Goal: Task Accomplishment & Management: Use online tool/utility

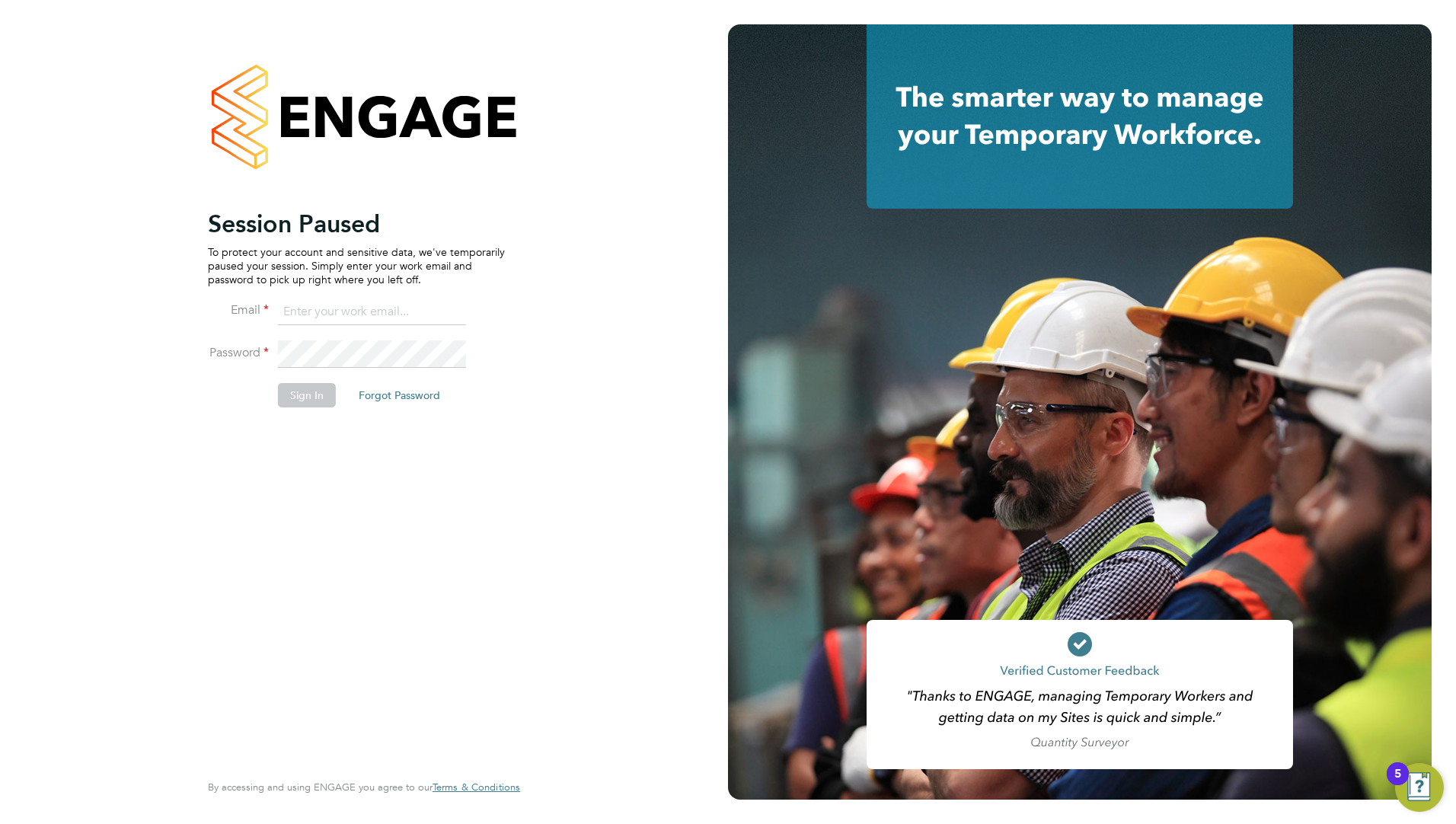
click at [999, 139] on icon at bounding box center [1079, 119] width 367 height 65
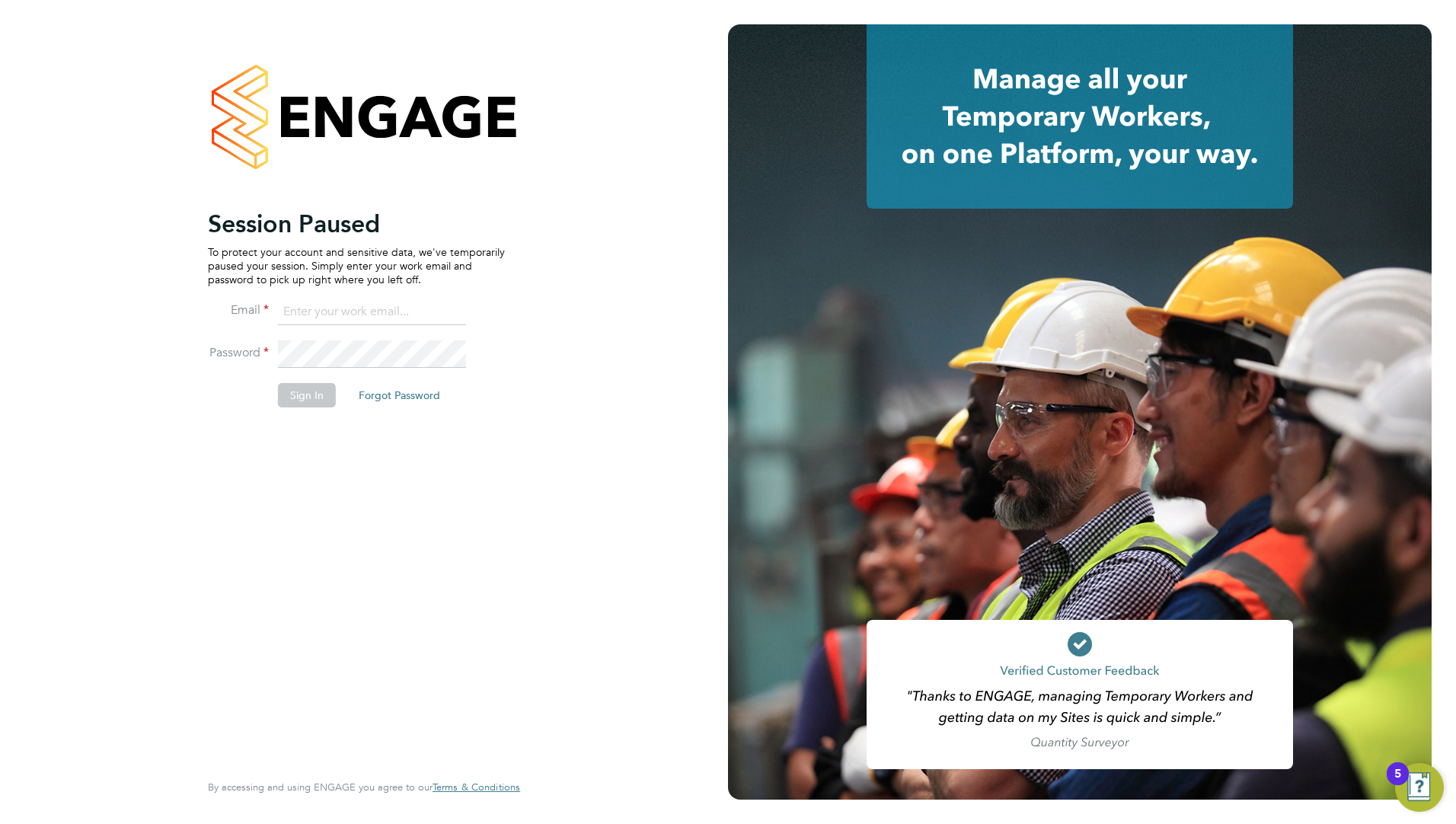
click at [429, 312] on input at bounding box center [372, 312] width 188 height 27
type input "ddarbeau@tso-uk.co.uk"
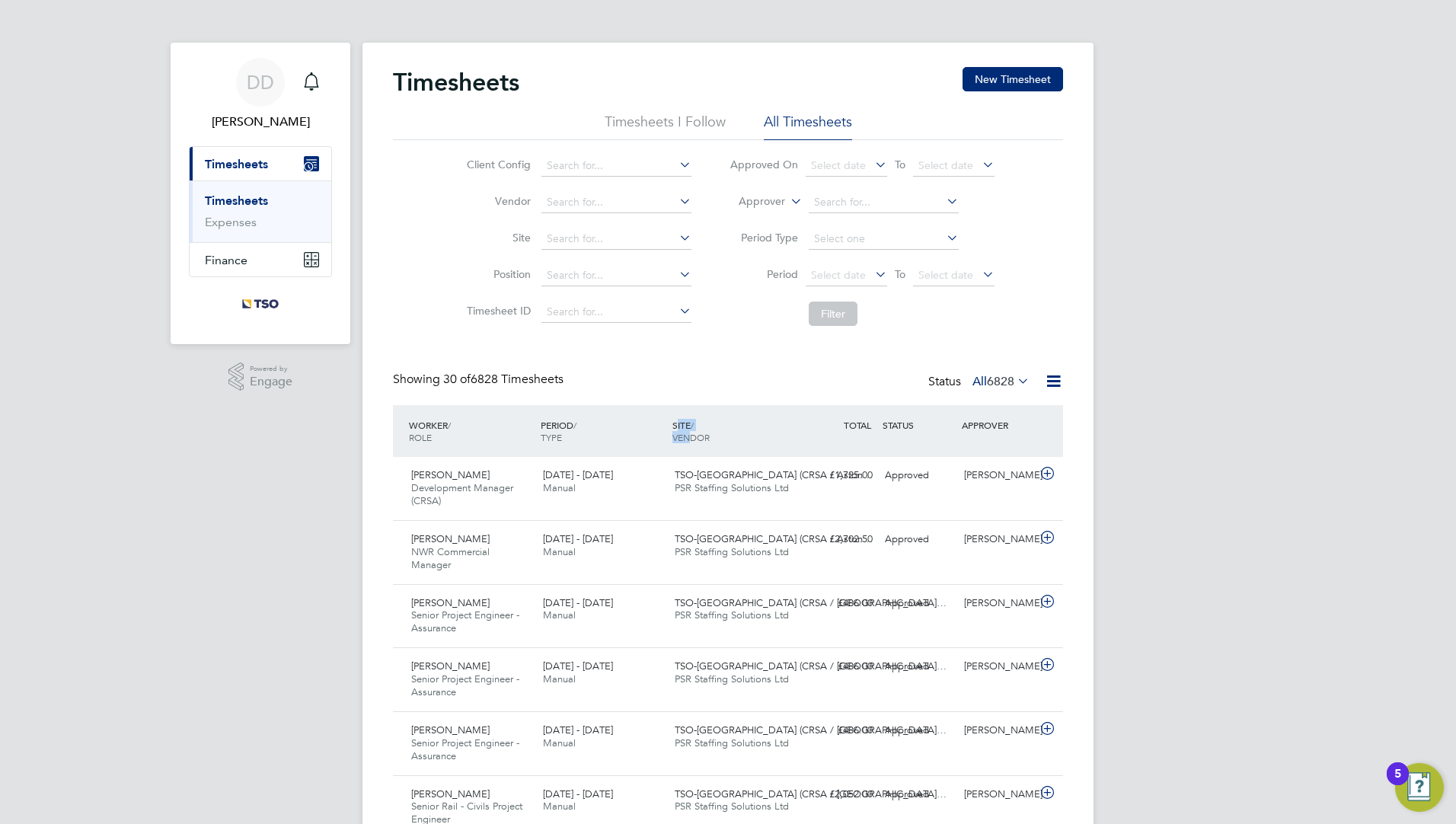
drag, startPoint x: 675, startPoint y: 427, endPoint x: 688, endPoint y: 432, distance: 13.9
click at [688, 432] on div "SITE / VENDOR" at bounding box center [735, 430] width 132 height 40
drag, startPoint x: 688, startPoint y: 432, endPoint x: 570, endPoint y: 414, distance: 119.4
click at [570, 414] on div "PERIOD / TYPE" at bounding box center [603, 430] width 132 height 40
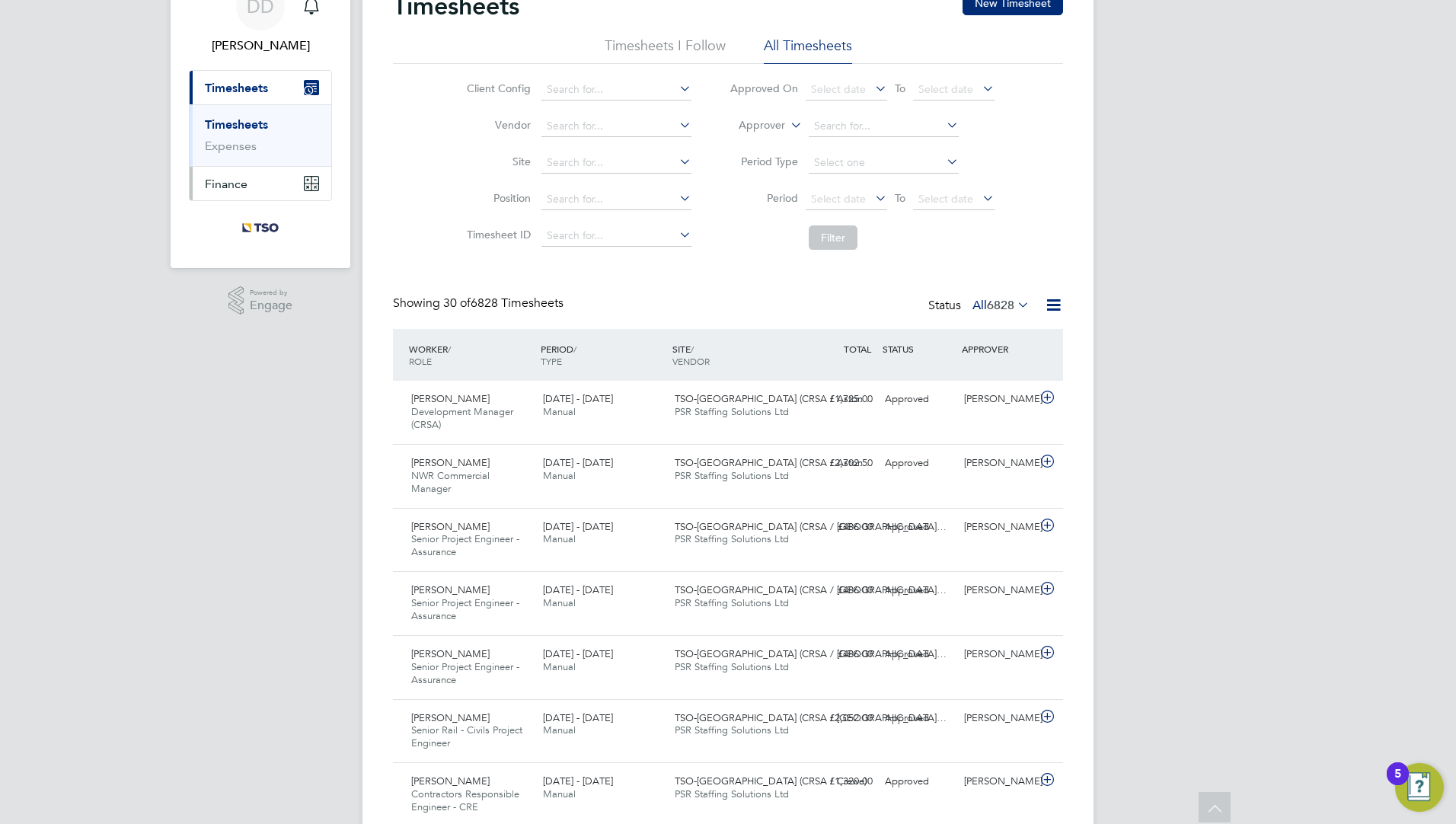
click at [217, 188] on span "Finance" at bounding box center [226, 184] width 42 height 14
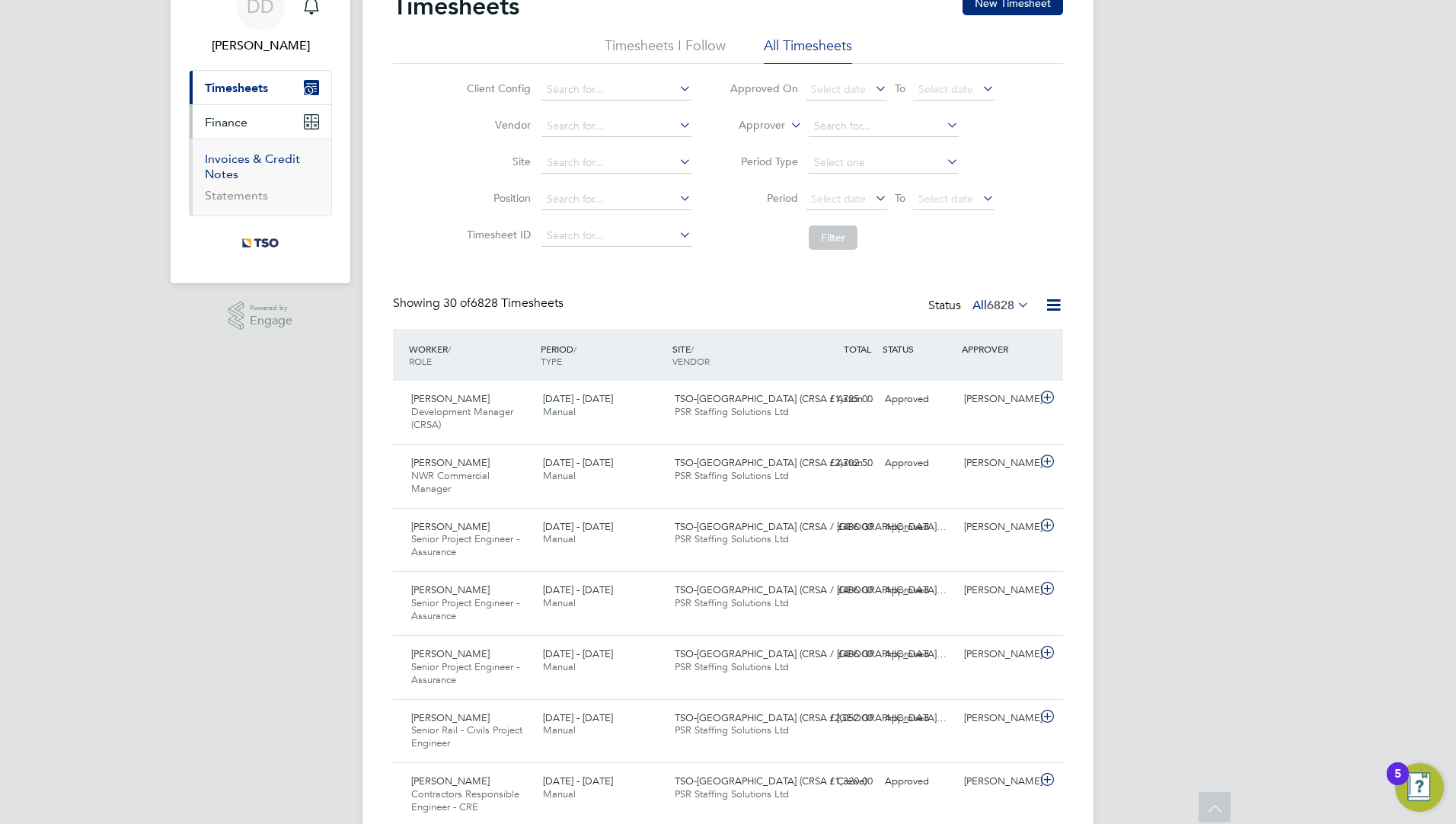
click at [221, 164] on link "Invoices & Credit Notes" at bounding box center [253, 166] width 95 height 30
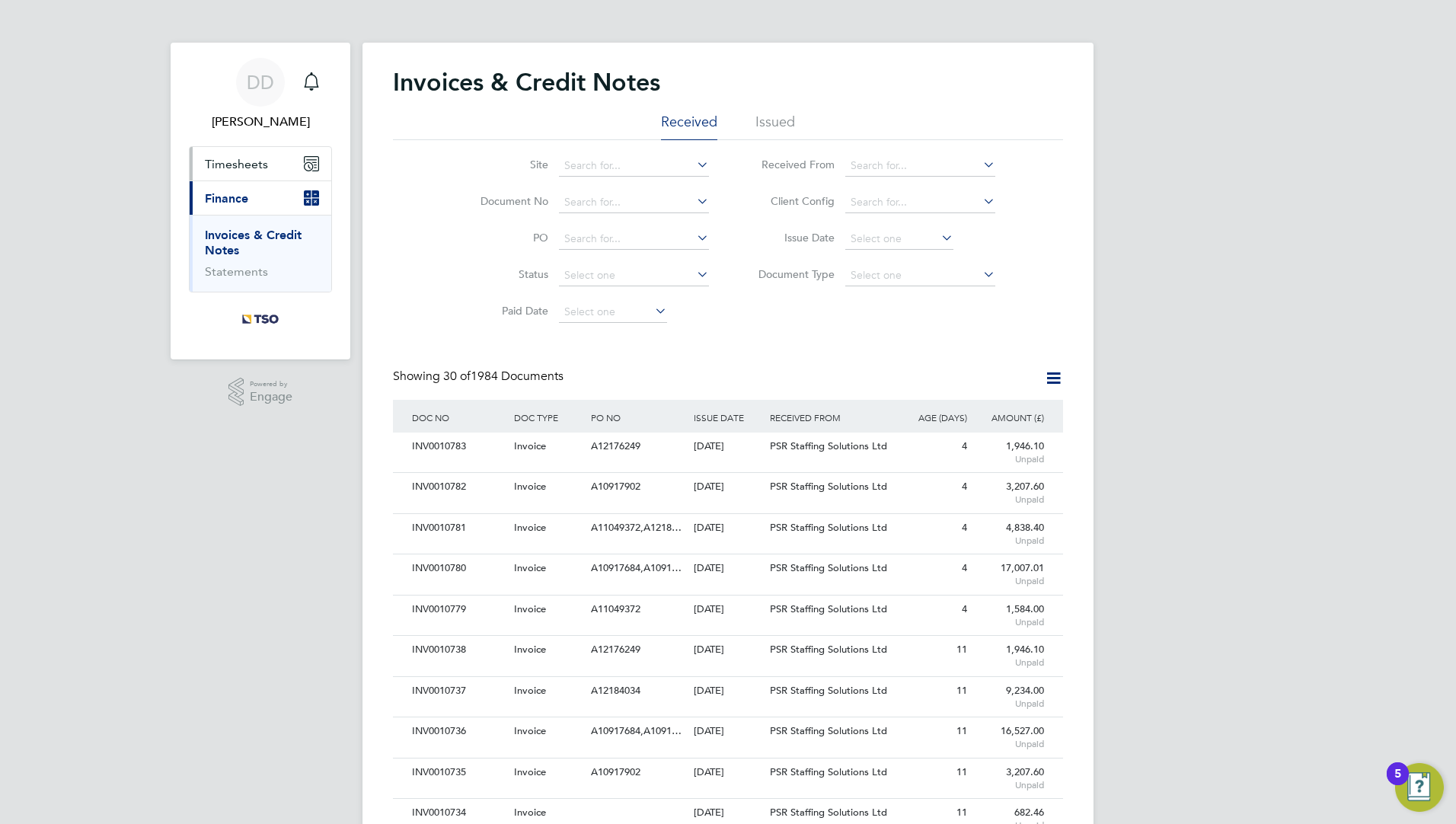
click at [281, 155] on button "Timesheets" at bounding box center [260, 164] width 142 height 33
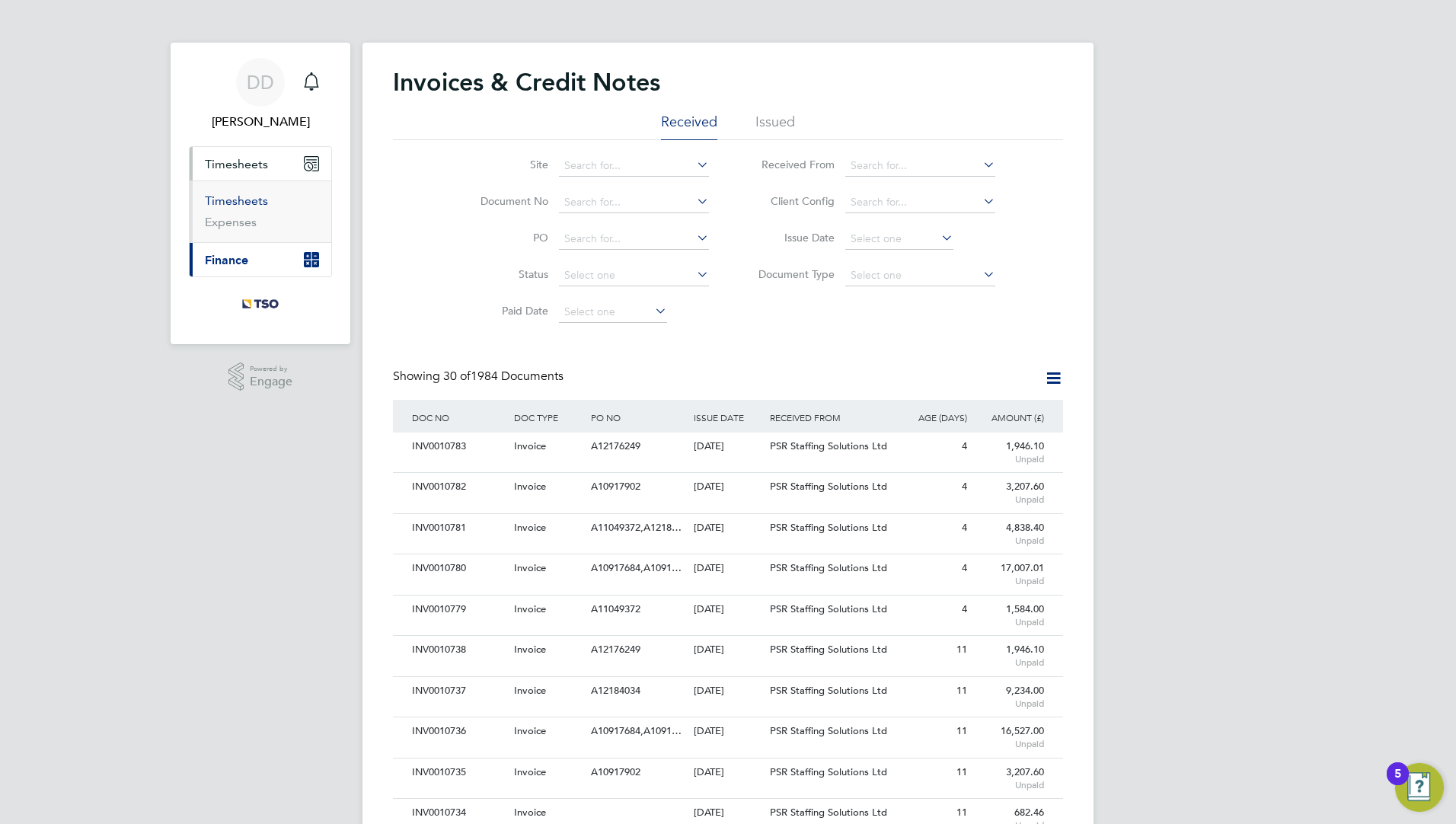
click at [252, 200] on link "Timesheets" at bounding box center [237, 201] width 63 height 14
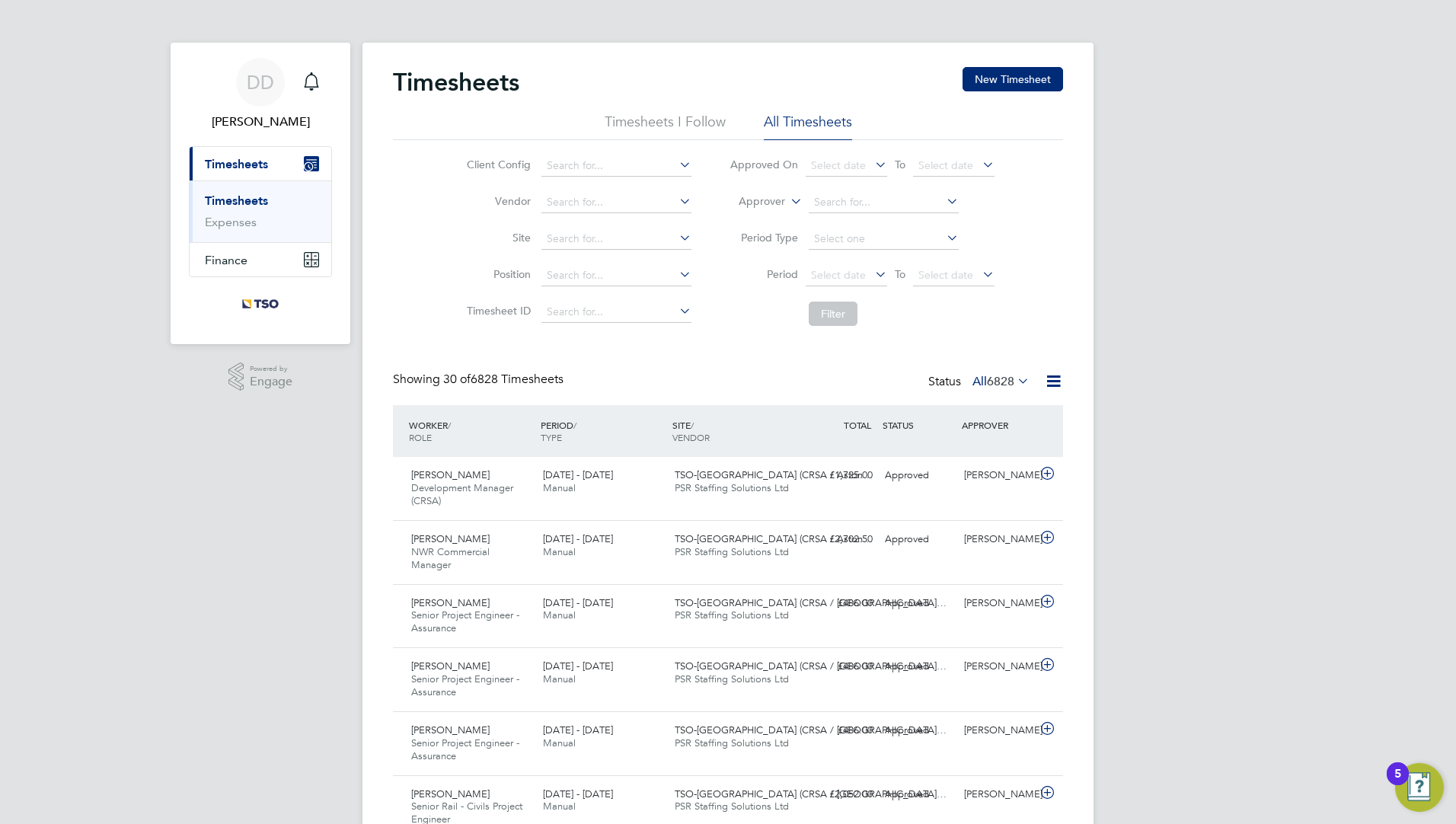
drag, startPoint x: 568, startPoint y: 379, endPoint x: 551, endPoint y: 385, distance: 18.0
click at [551, 385] on div "Showing 30 of 6828 Timesheets" at bounding box center [479, 379] width 173 height 16
click at [525, 373] on span "30 of 6828 Timesheets" at bounding box center [504, 379] width 121 height 15
click at [921, 499] on div "[PERSON_NAME] Development Manager (CRSA) [DATE] - [DATE] [DATE] - [DATE] Manual…" at bounding box center [727, 489] width 670 height 63
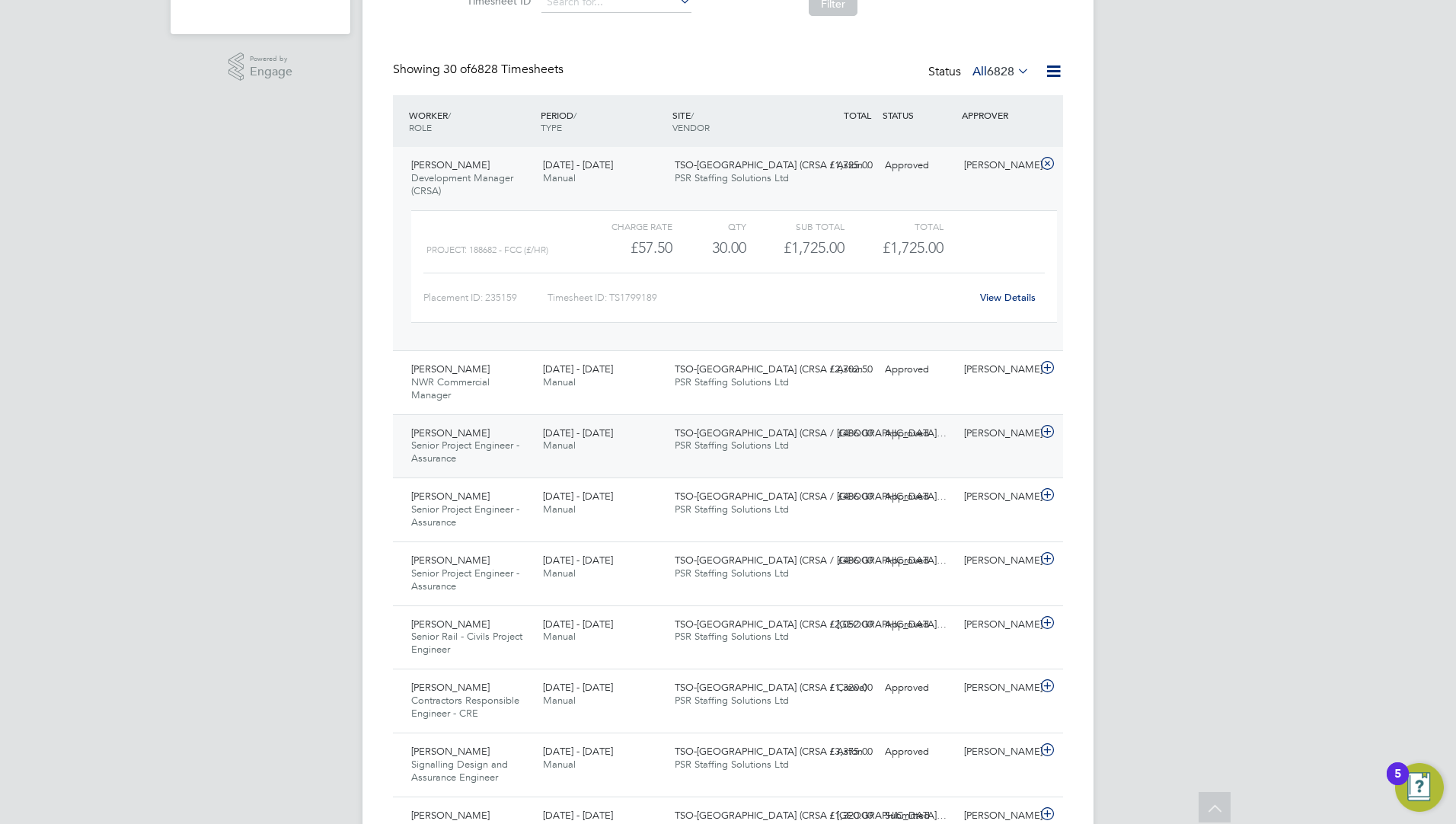
scroll to position [305, 0]
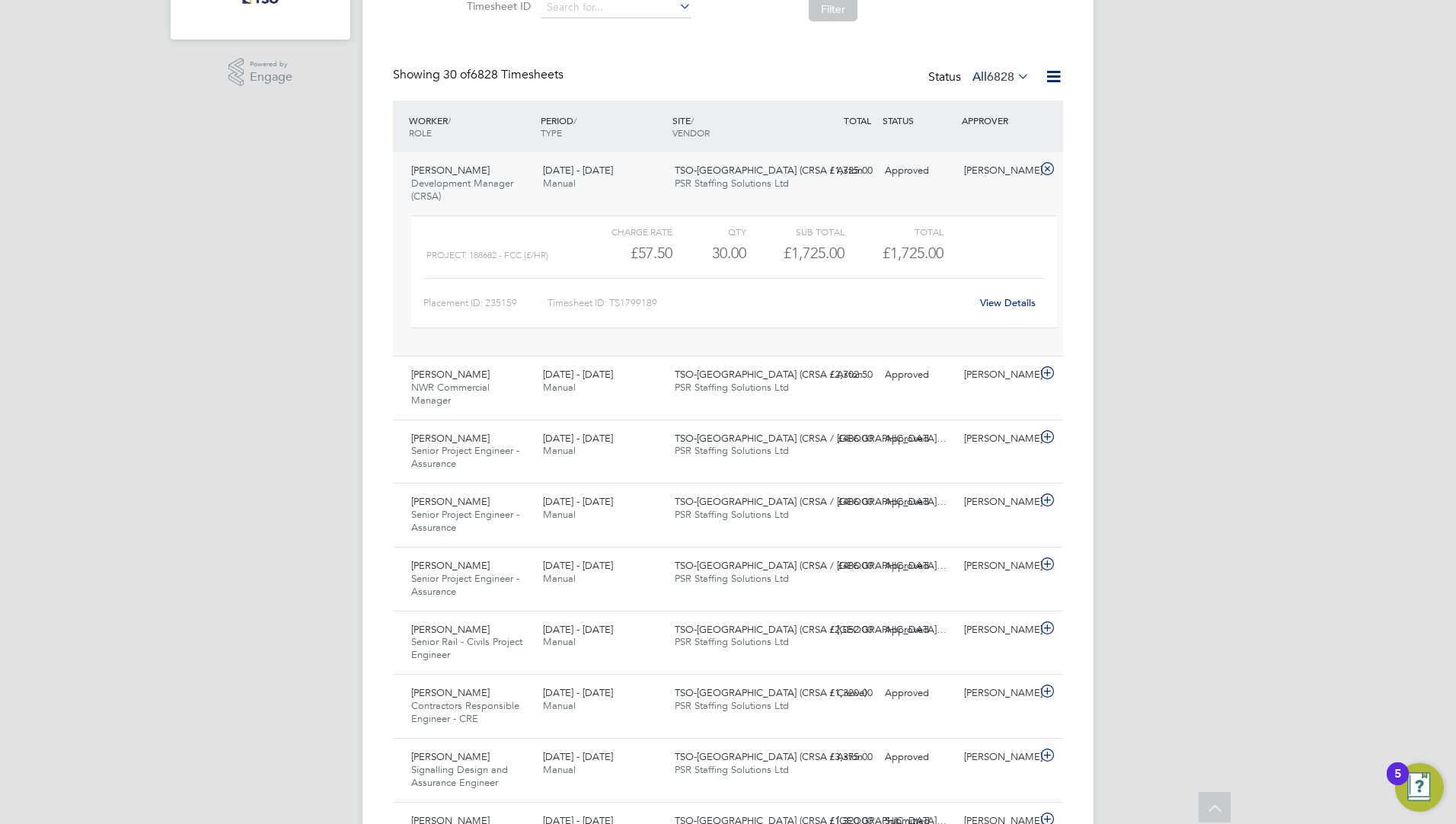
click at [1206, 811] on icon at bounding box center [1215, 810] width 26 height 35
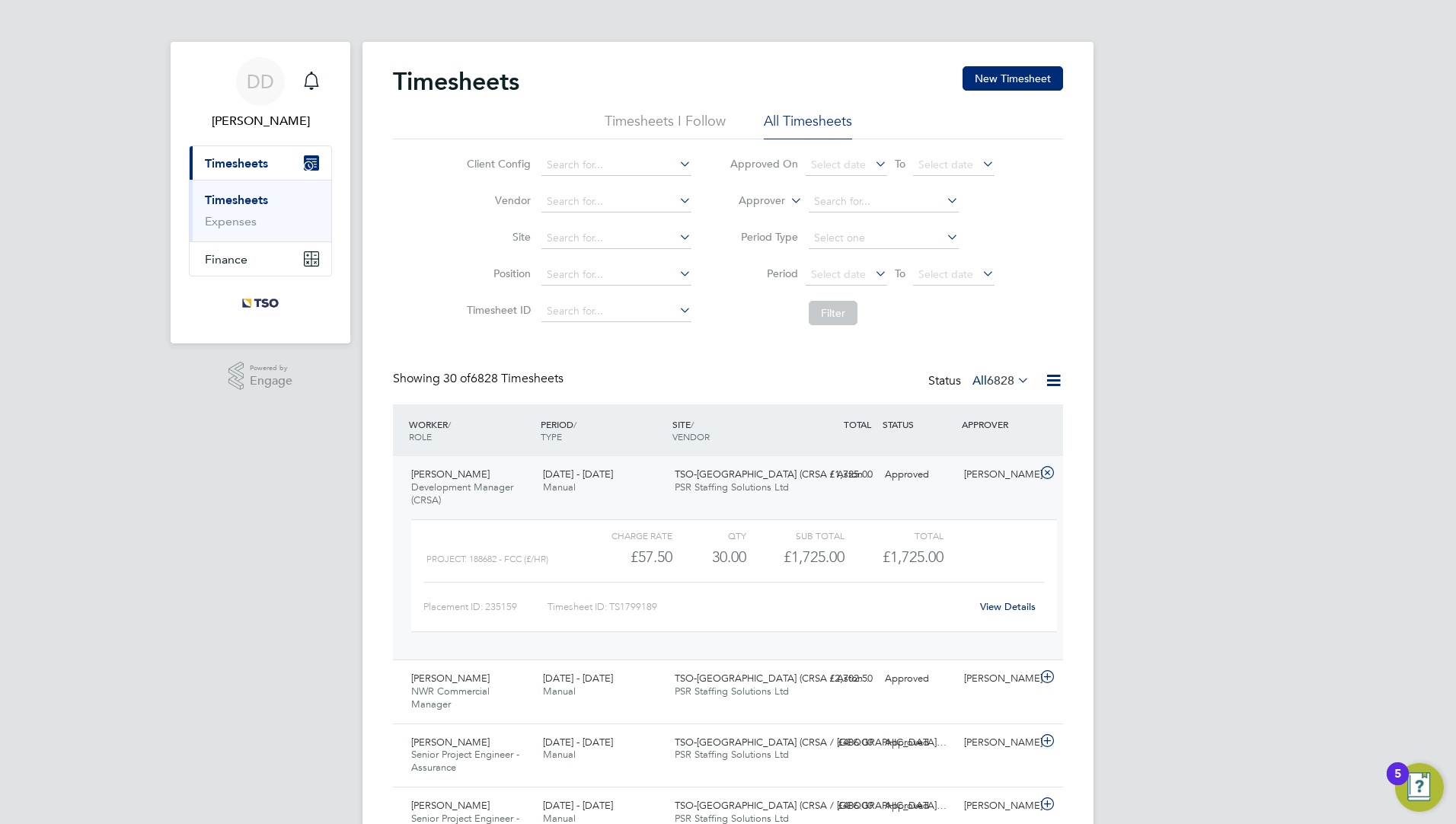
scroll to position [0, 0]
